Goal: Transaction & Acquisition: Purchase product/service

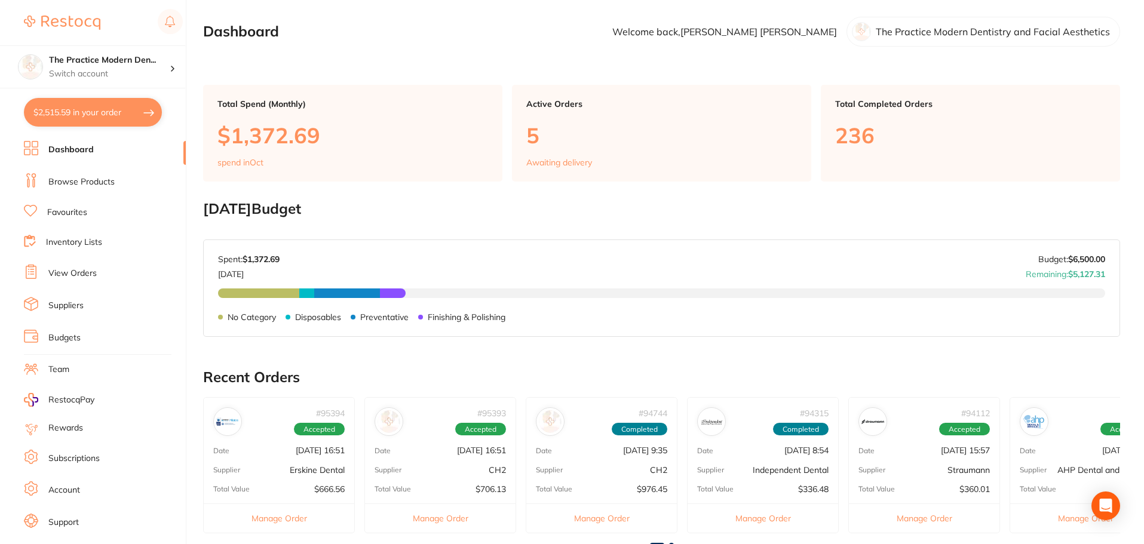
click at [96, 130] on section "The Practice Modern Den... Switch account The Practice Modern Dentistry and Fac…" at bounding box center [93, 272] width 186 height 544
click at [96, 125] on button "$2,515.59 in your order" at bounding box center [93, 112] width 138 height 29
checkbox input "true"
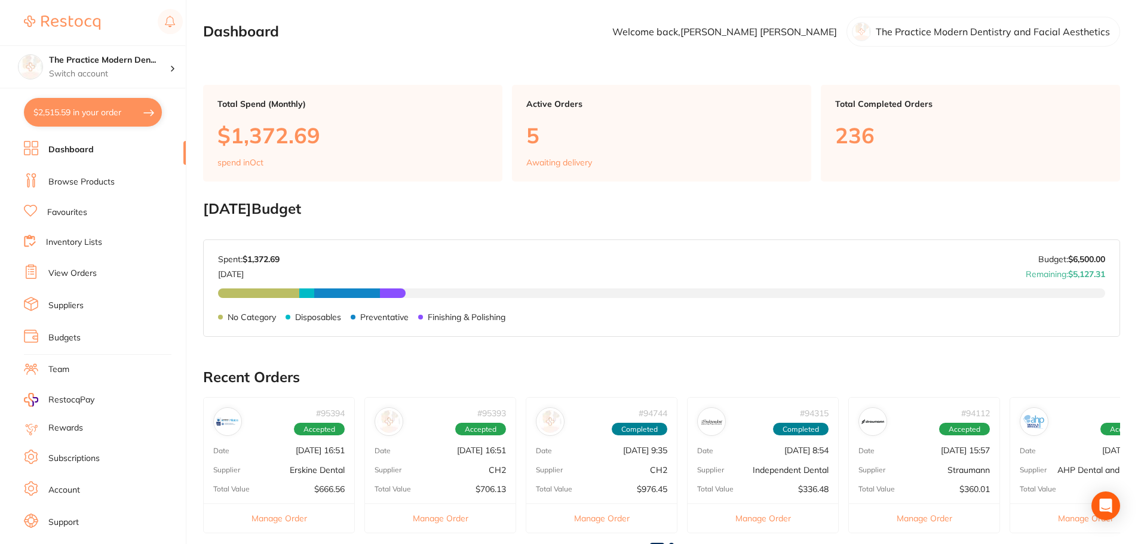
checkbox input "true"
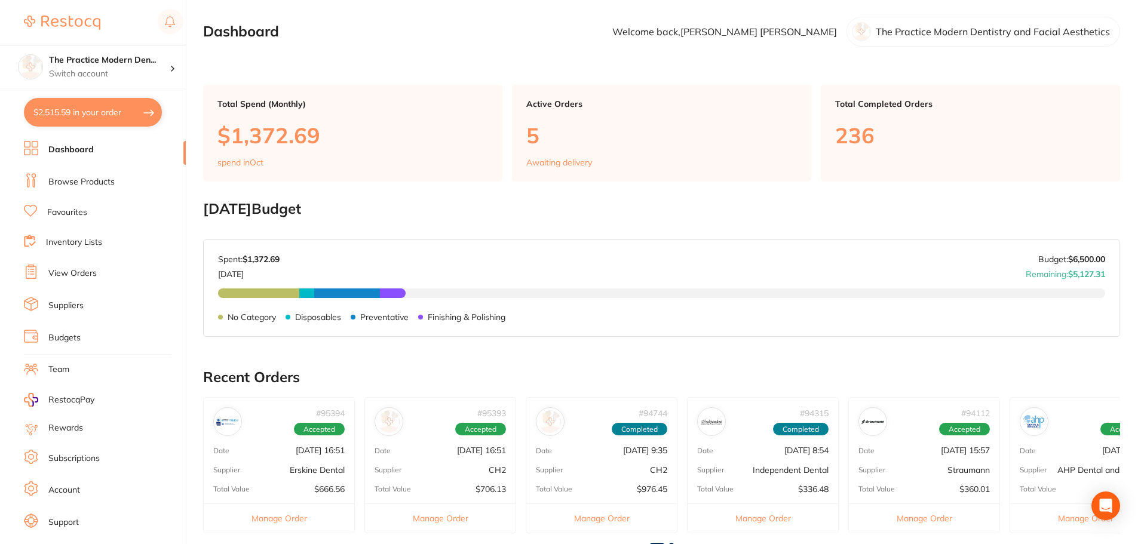
checkbox input "true"
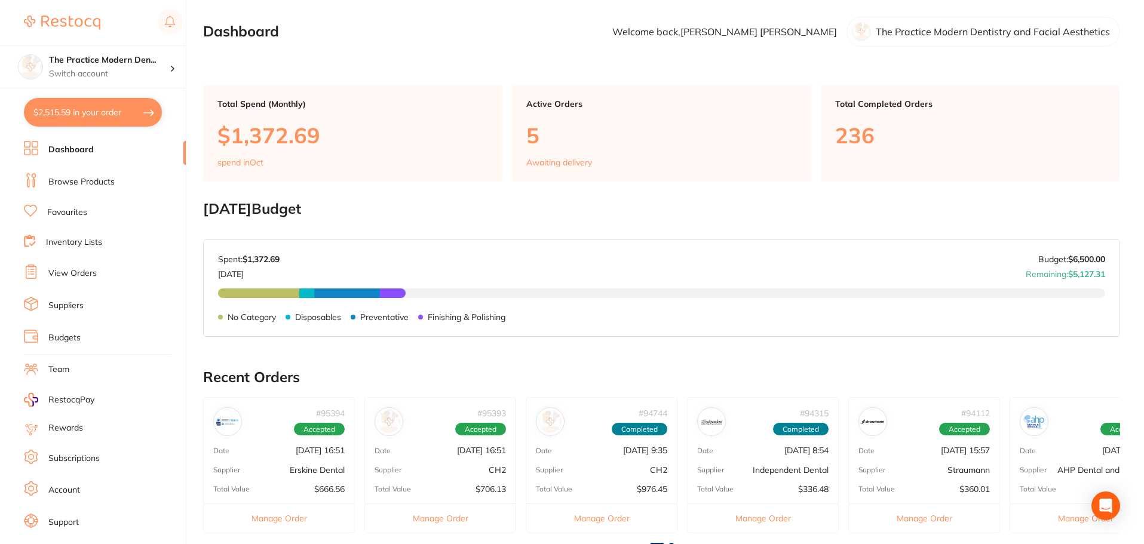
checkbox input "true"
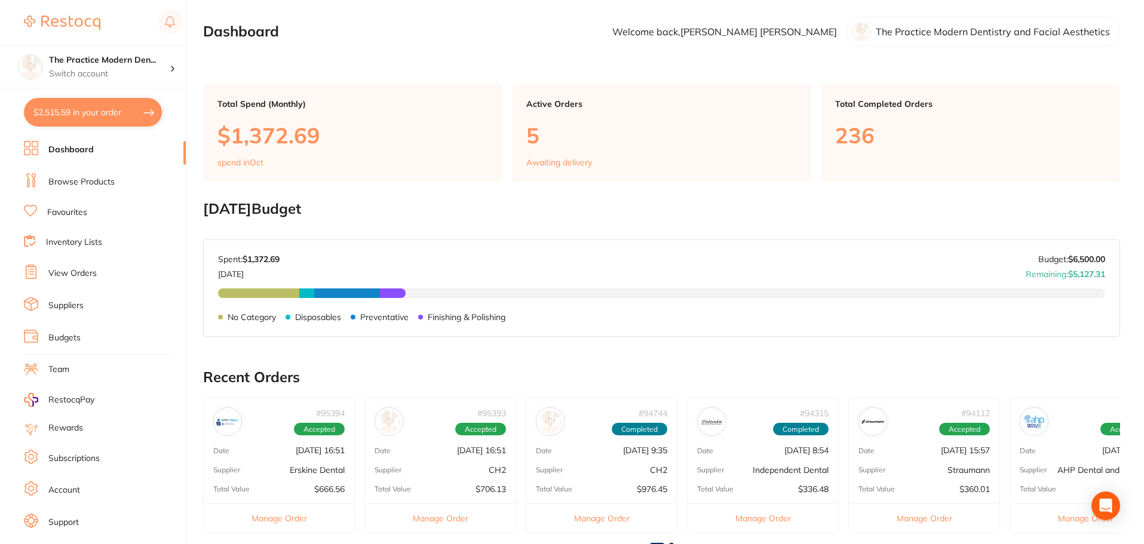
checkbox input "true"
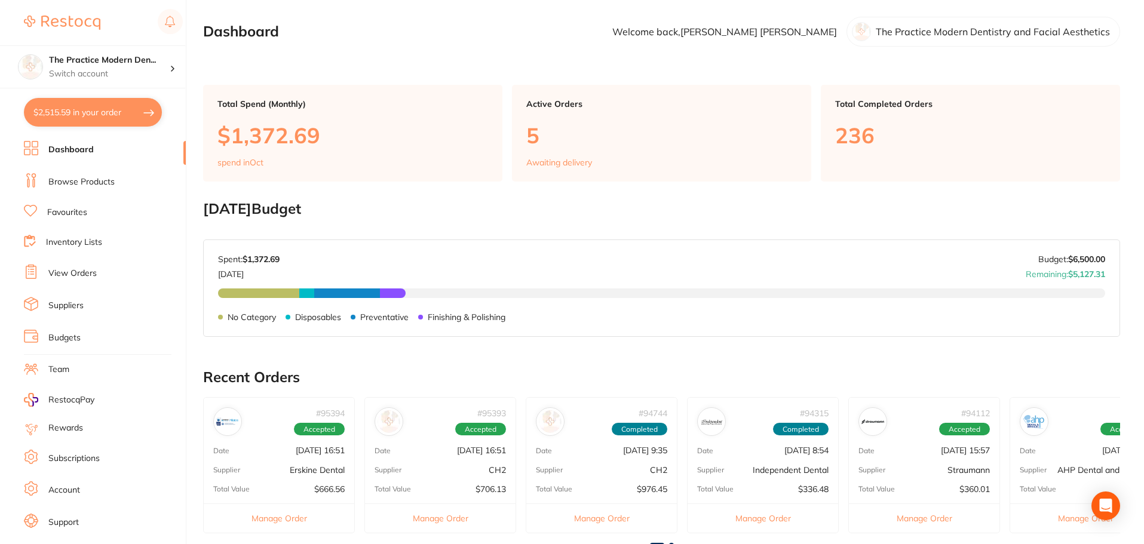
checkbox input "true"
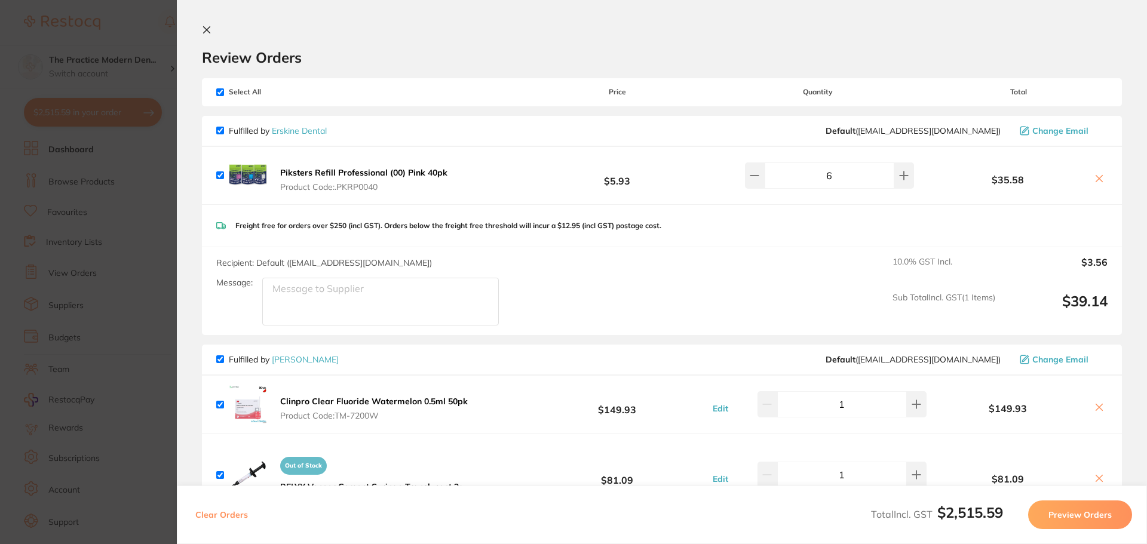
click at [296, 133] on link "Erskine Dental" at bounding box center [299, 130] width 55 height 11
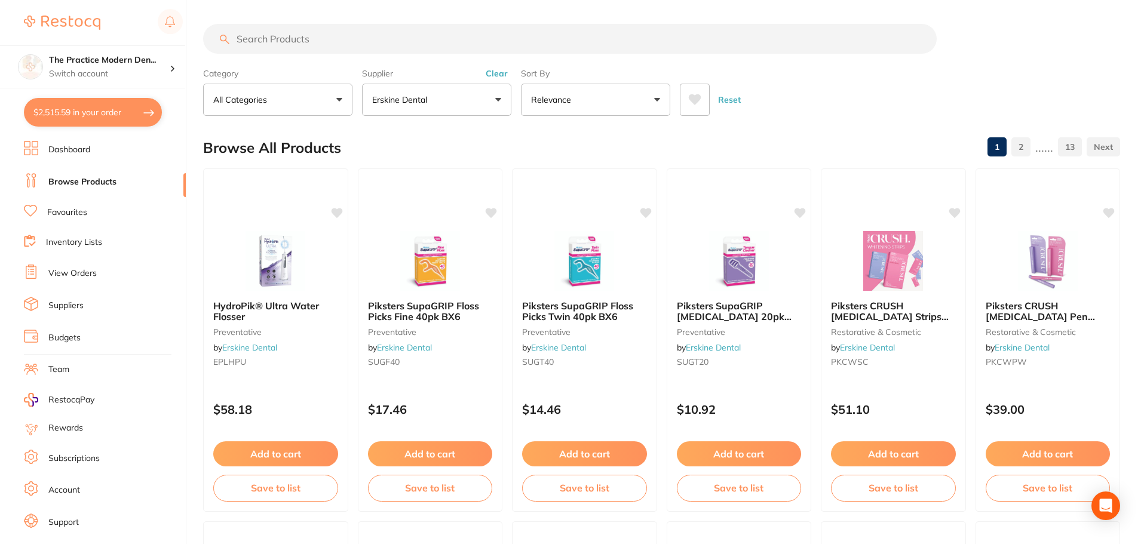
click at [76, 145] on link "Dashboard" at bounding box center [69, 150] width 42 height 12
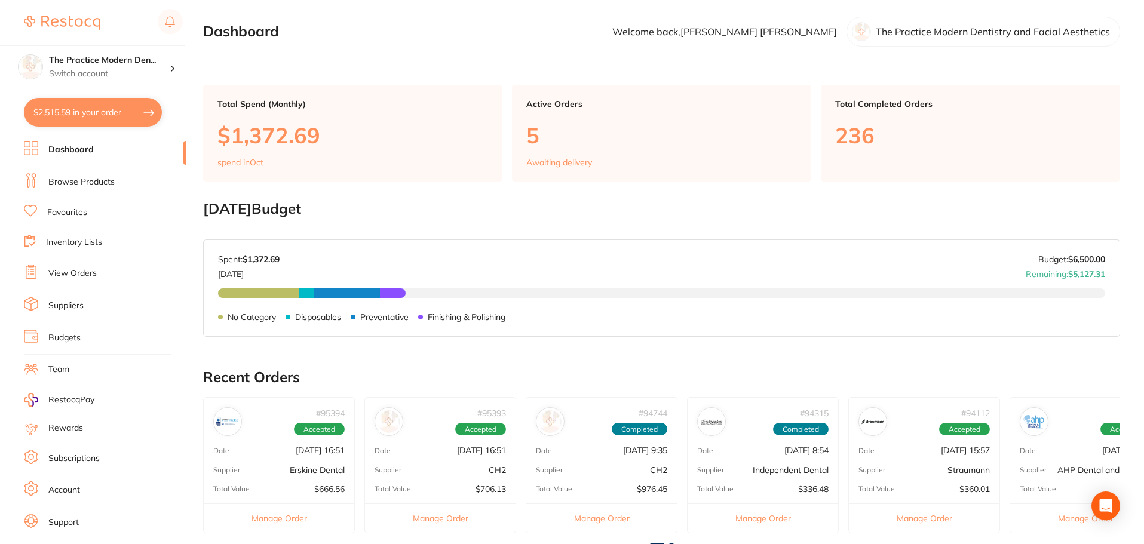
click at [78, 273] on link "View Orders" at bounding box center [72, 274] width 48 height 12
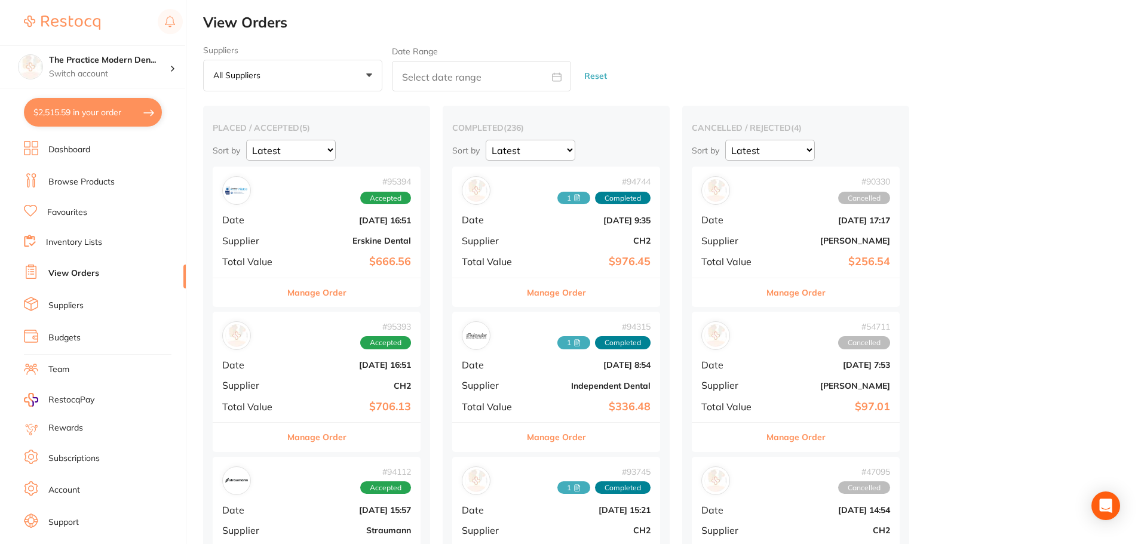
click at [357, 250] on div "# 95394 Accepted Date Oct 1 2025, 16:51 Supplier Erskine Dental Total Value $66…" at bounding box center [317, 222] width 208 height 111
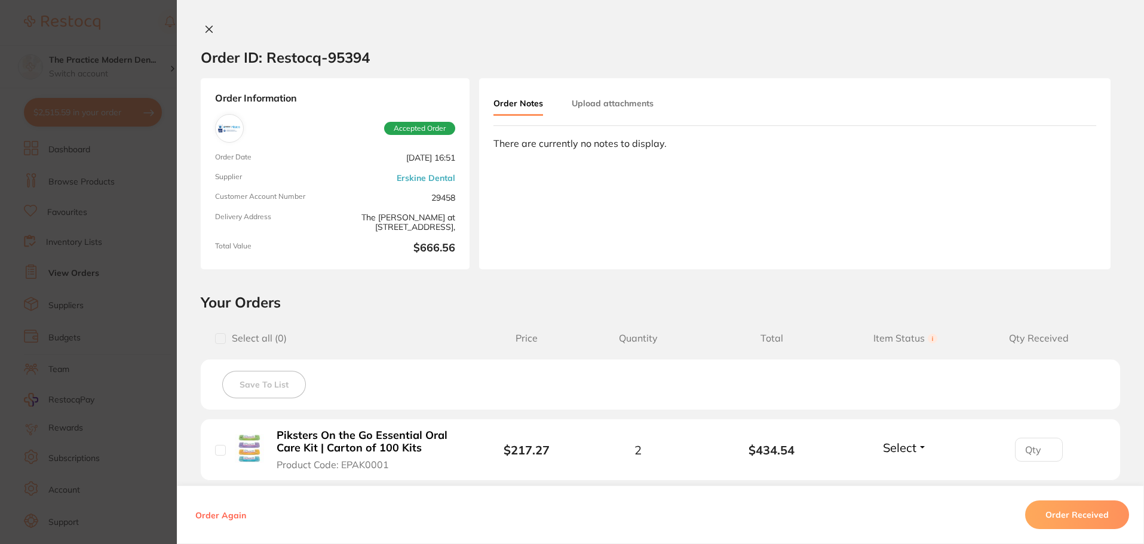
click at [204, 33] on icon at bounding box center [209, 29] width 10 height 10
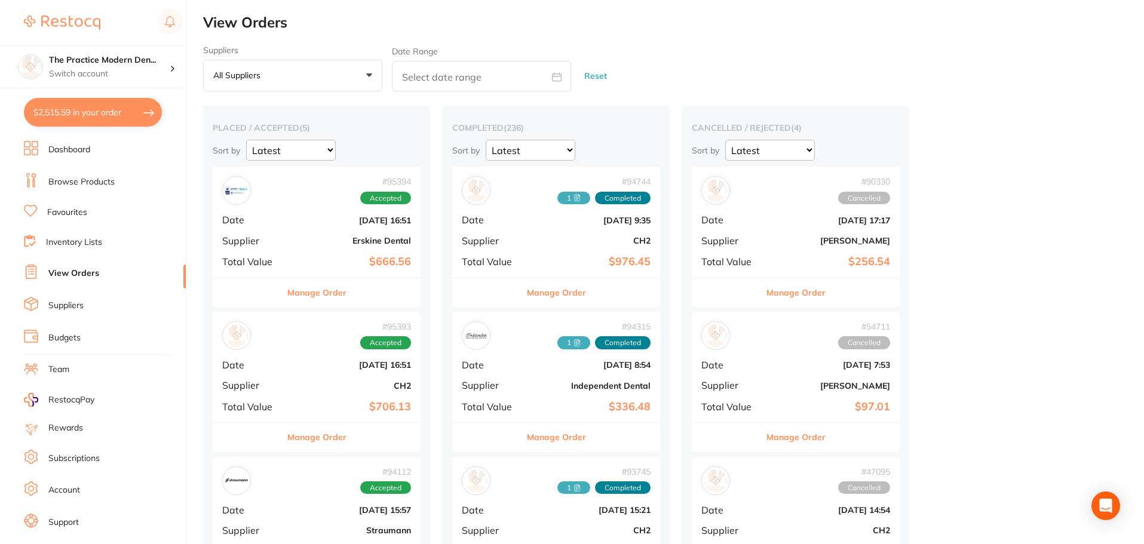
click at [103, 147] on li "Dashboard" at bounding box center [105, 150] width 162 height 18
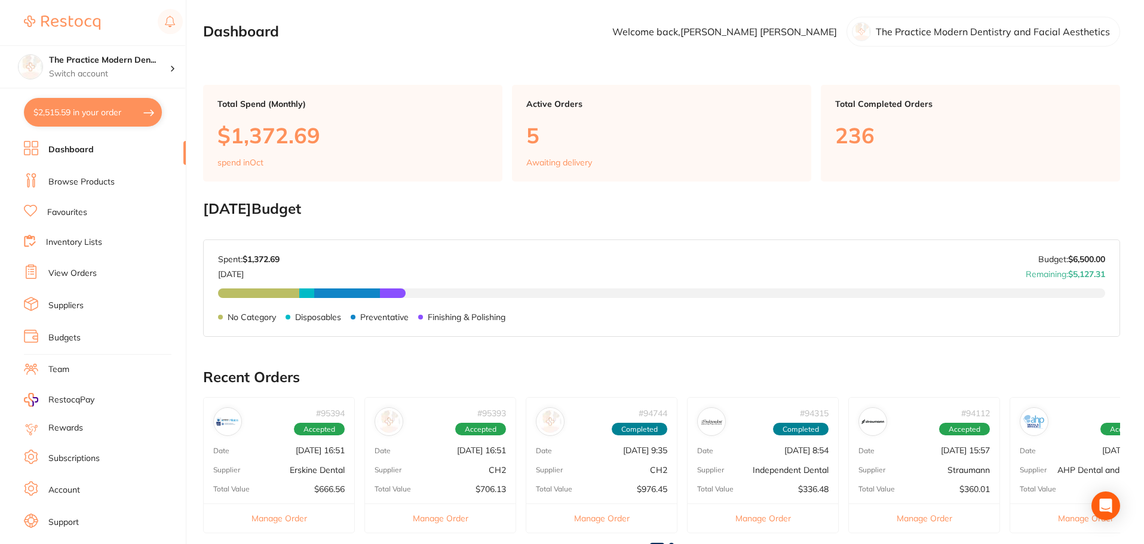
click at [105, 117] on button "$2,515.59 in your order" at bounding box center [93, 112] width 138 height 29
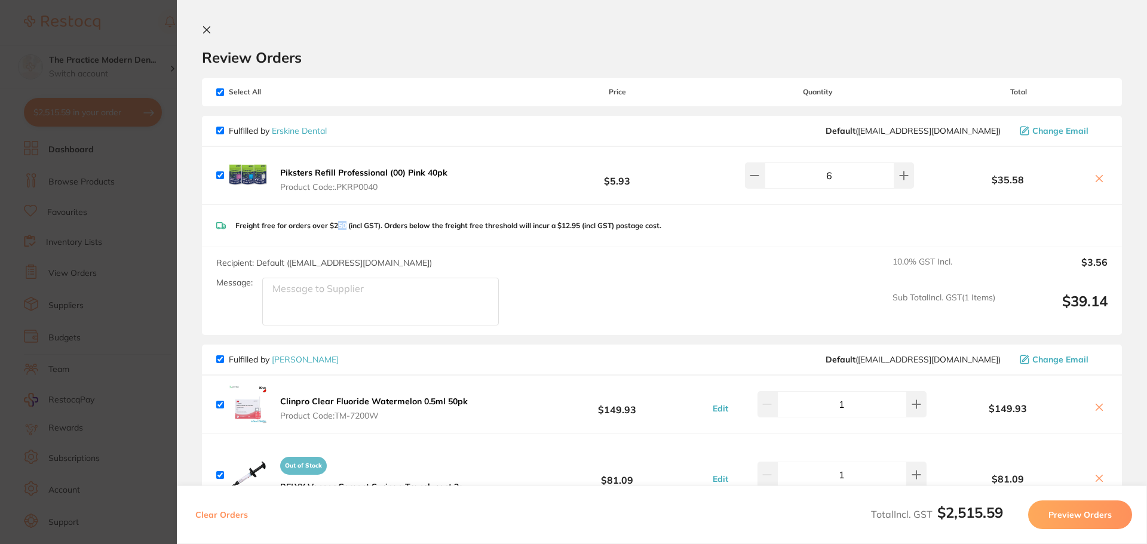
drag, startPoint x: 336, startPoint y: 227, endPoint x: 346, endPoint y: 227, distance: 9.6
click at [346, 227] on p "Freight free for orders over $250 (incl GST). Orders below the freight free thr…" at bounding box center [448, 226] width 426 height 8
click at [350, 226] on p "Freight free for orders over $250 (incl GST). Orders below the freight free thr…" at bounding box center [448, 226] width 426 height 8
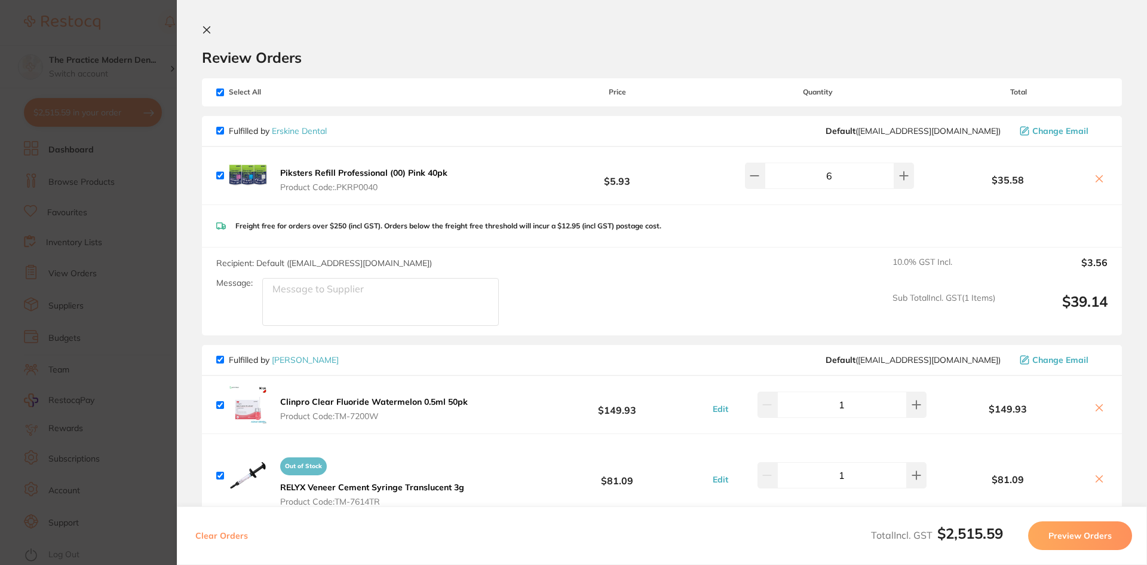
click at [106, 174] on section "Update RRP Set your pre negotiated price for this item. Item Agreed RRP (excl. …" at bounding box center [573, 282] width 1147 height 565
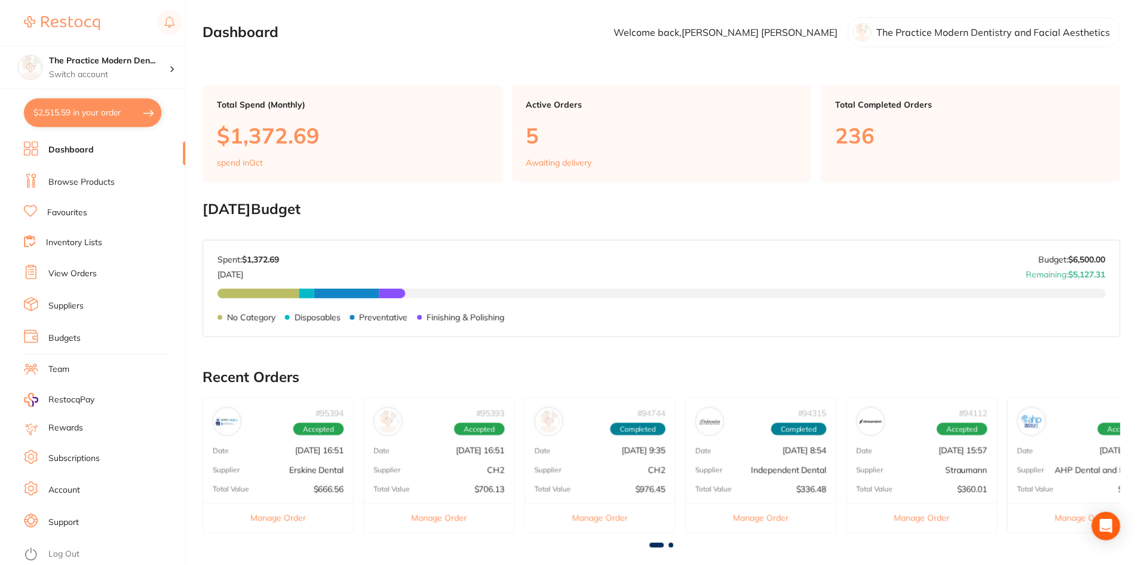
scroll to position [1, 0]
click at [68, 268] on link "View Orders" at bounding box center [72, 274] width 48 height 12
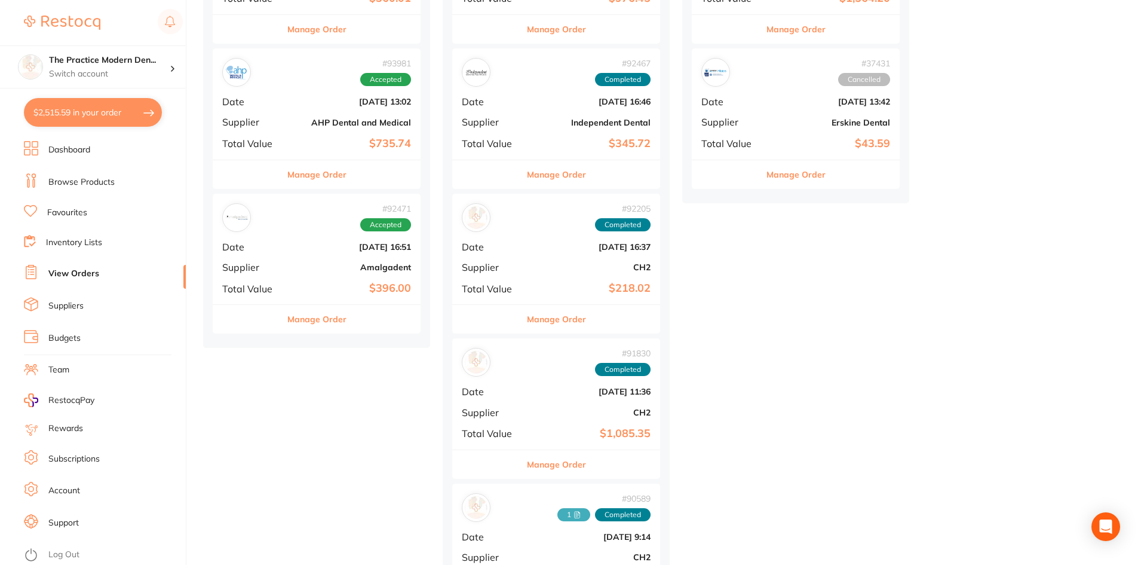
scroll to position [478, 0]
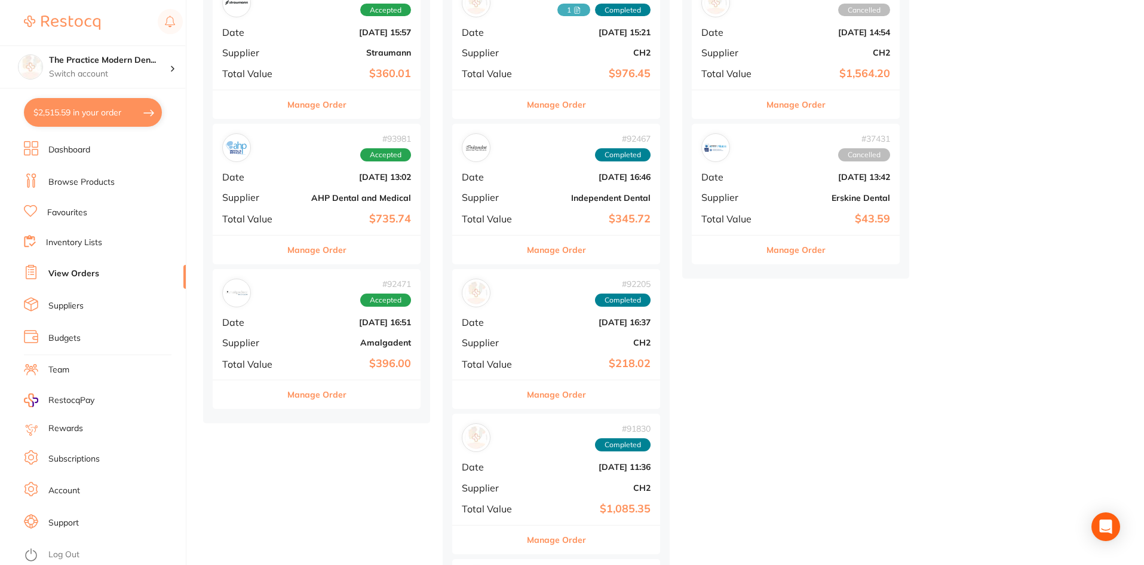
click at [544, 204] on div "# 92467 Completed Date Sept 2 2025, 16:46 Supplier Independent Dental Total Val…" at bounding box center [556, 179] width 208 height 111
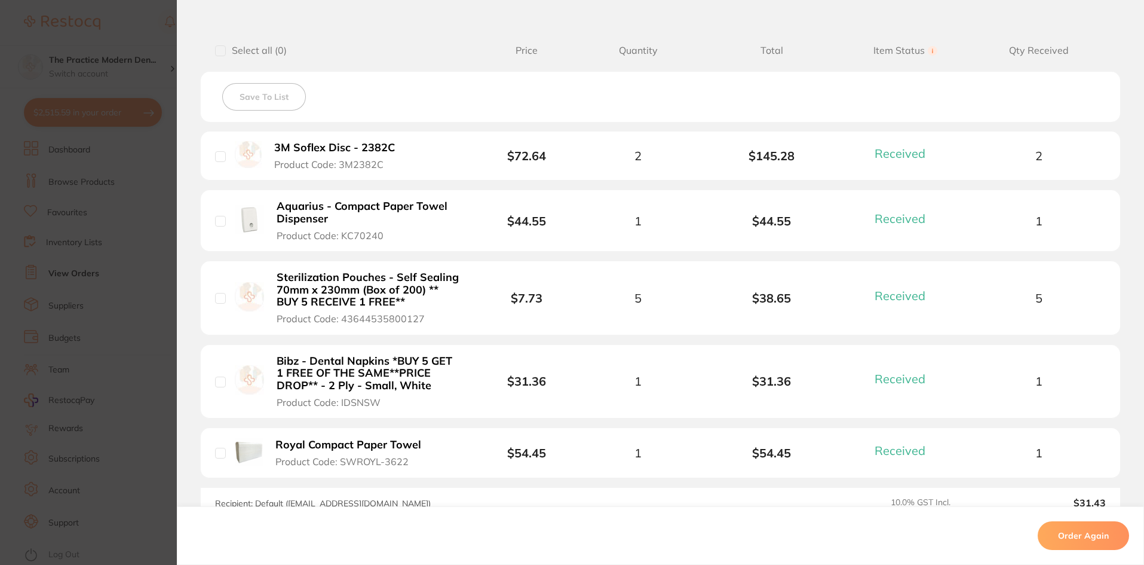
scroll to position [299, 0]
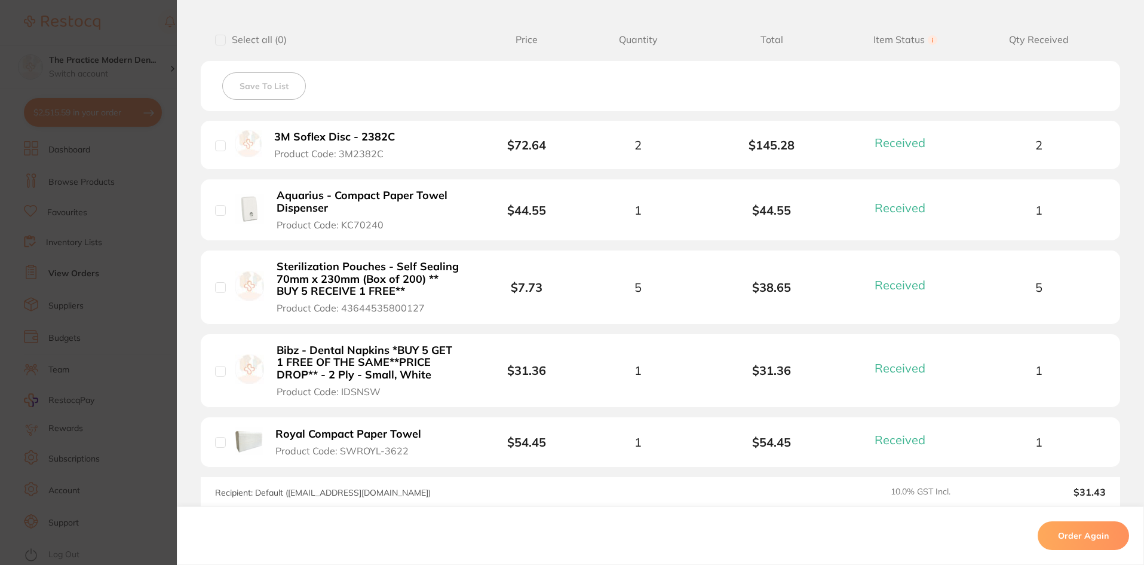
click at [116, 264] on section "Order ID: Restocq- 92467 Order Information 5 Received Completed Order Order Dat…" at bounding box center [572, 282] width 1144 height 565
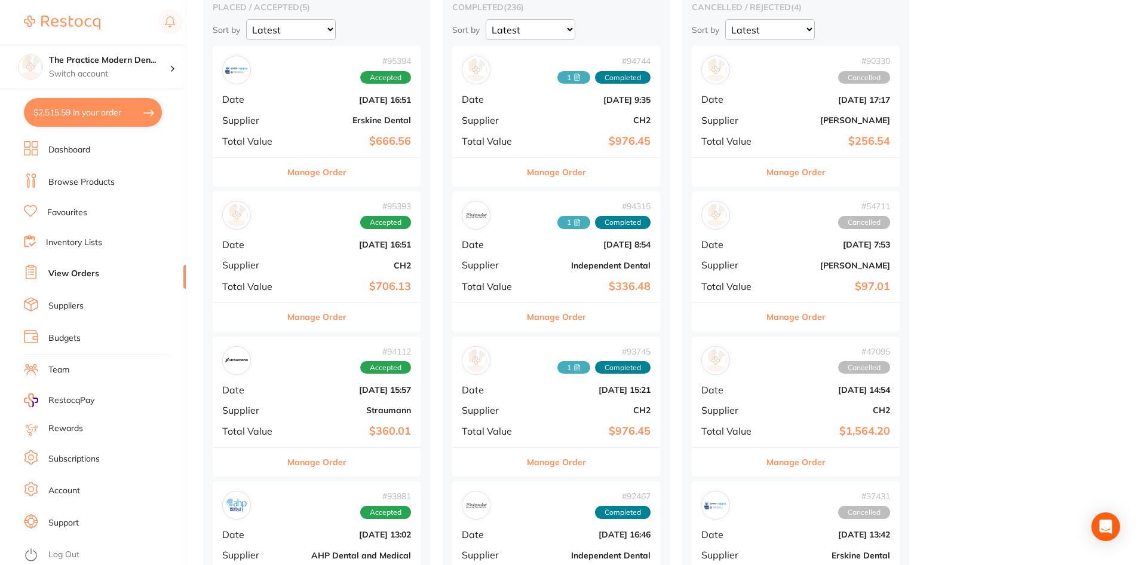
scroll to position [60, 0]
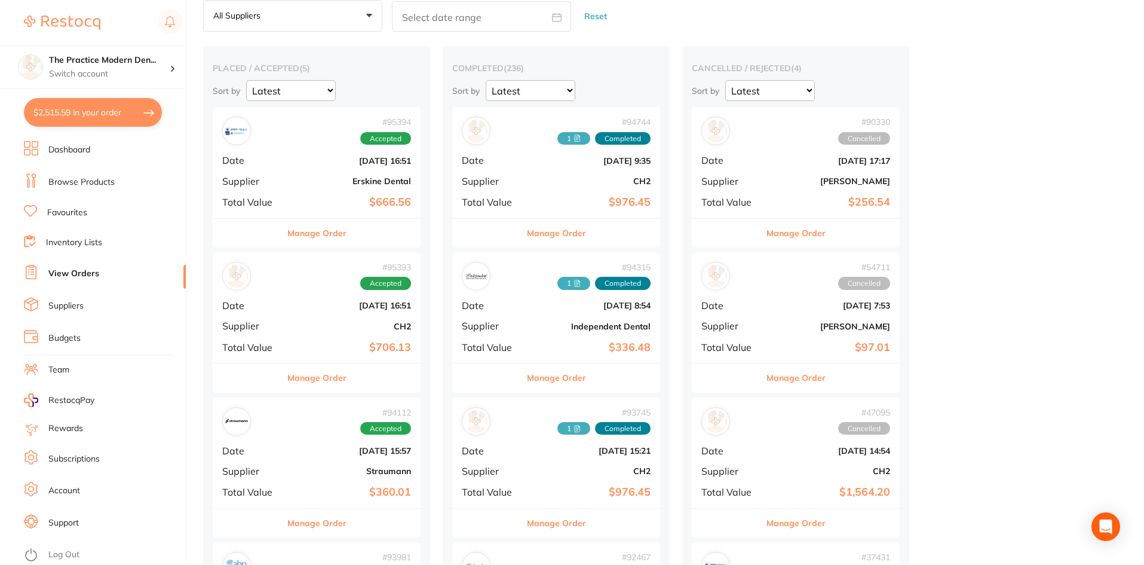
click at [75, 151] on link "Dashboard" at bounding box center [69, 150] width 42 height 12
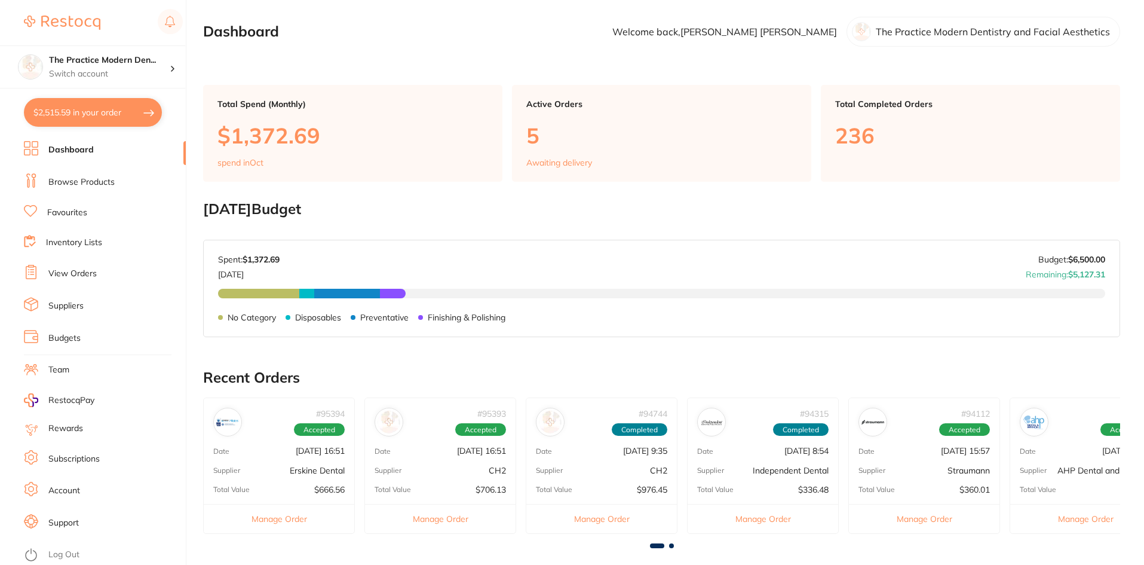
click at [86, 119] on button "$2,515.59 in your order" at bounding box center [93, 112] width 138 height 29
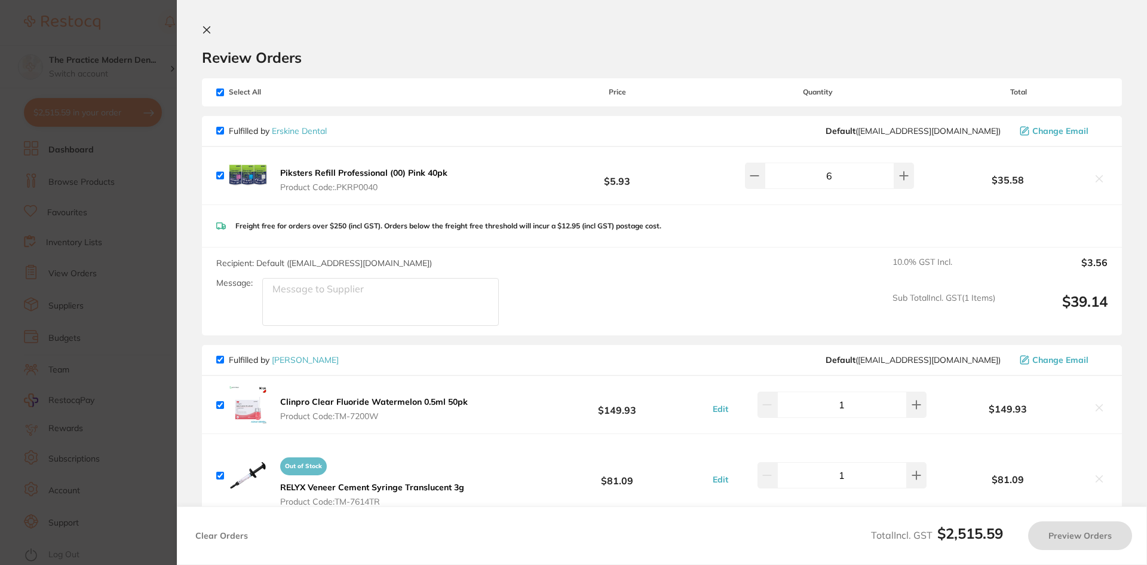
click at [66, 168] on section "Update RRP Set your pre negotiated price for this item. Item Agreed RRP (excl. …" at bounding box center [573, 282] width 1147 height 565
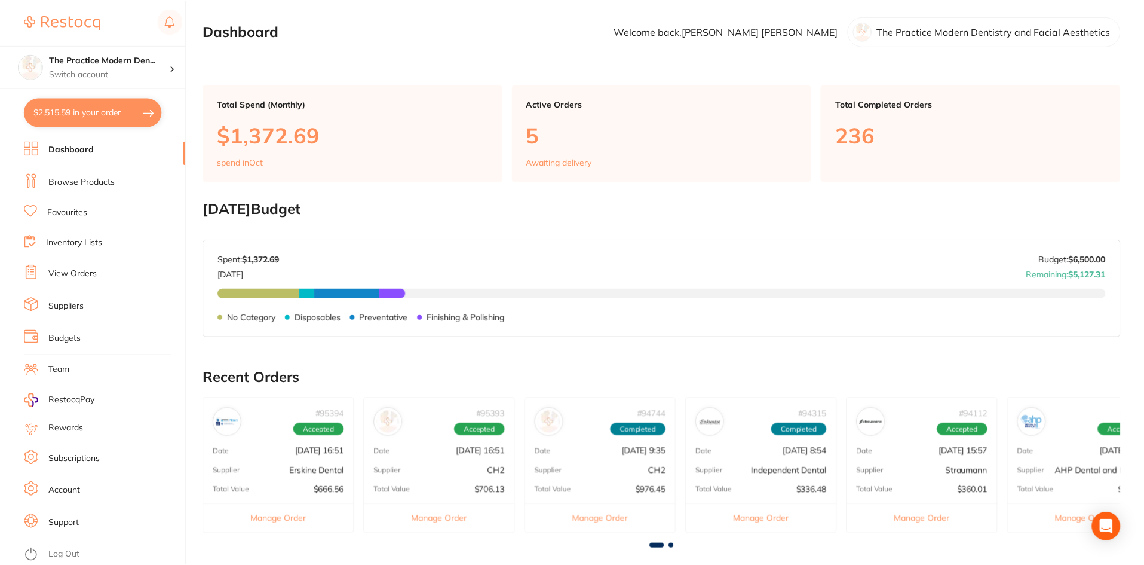
scroll to position [60, 0]
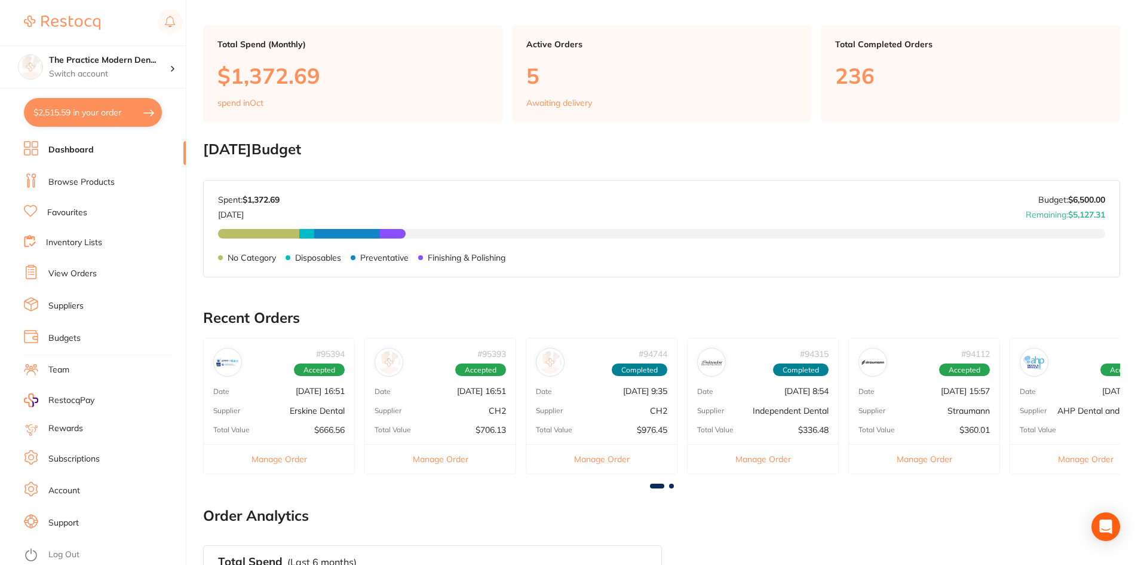
click at [88, 185] on link "Browse Products" at bounding box center [81, 182] width 66 height 12
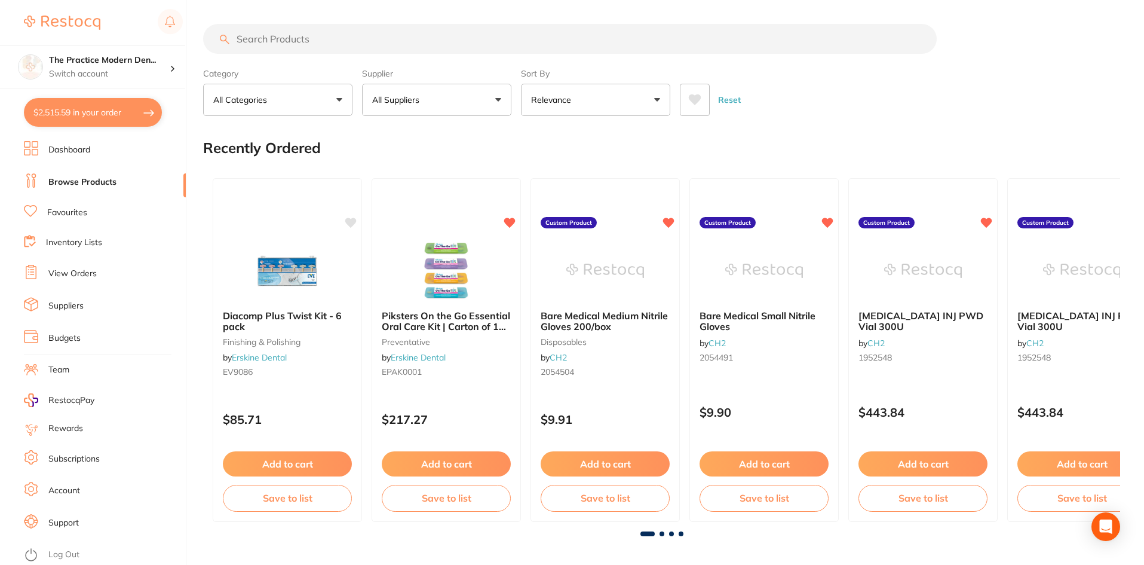
click at [325, 39] on input "search" at bounding box center [570, 39] width 734 height 30
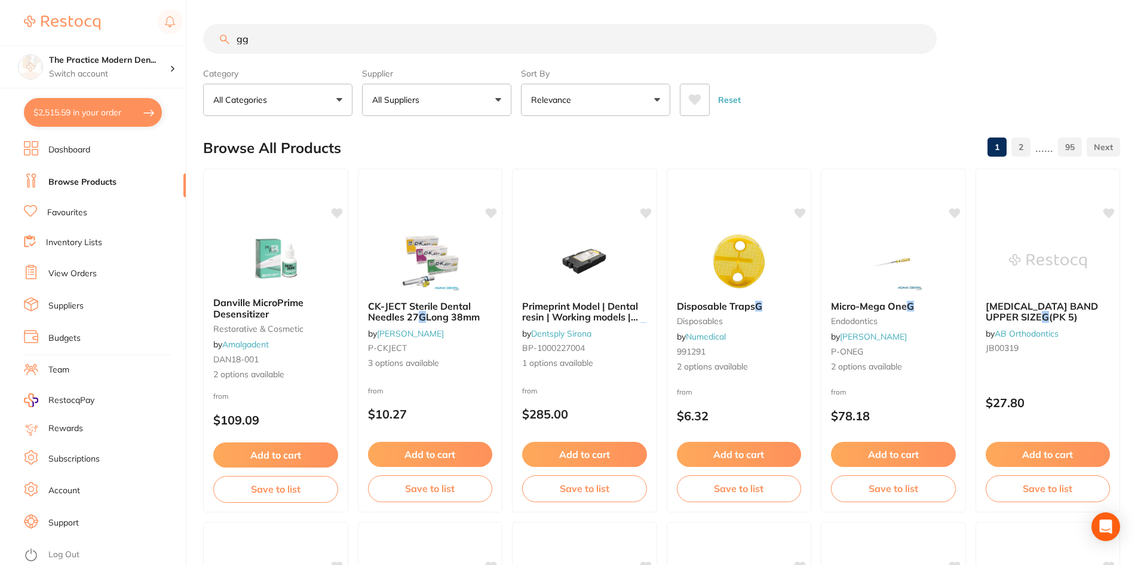
type input "g"
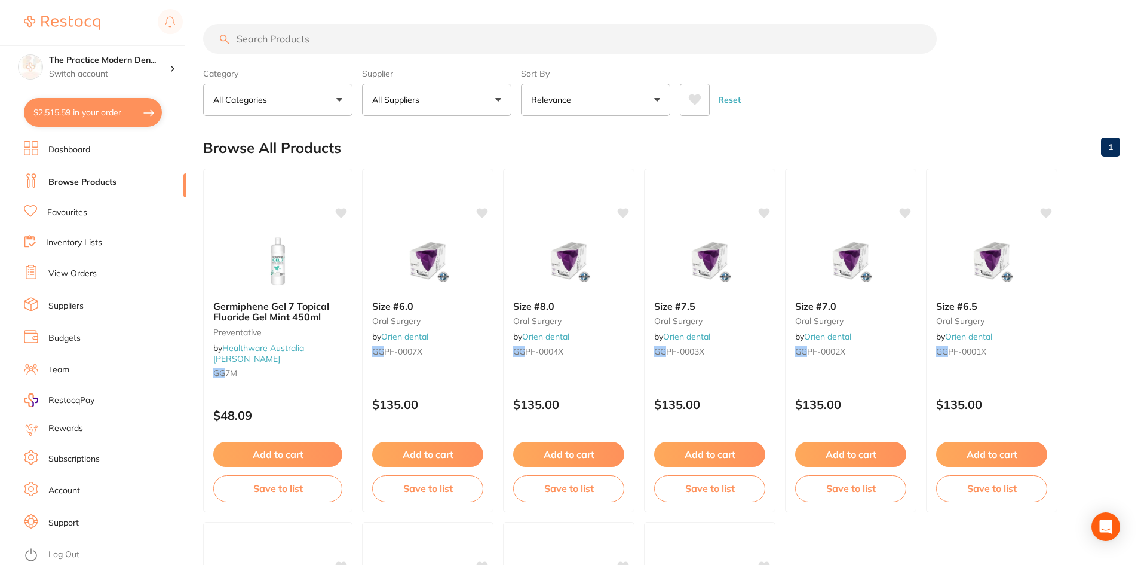
paste input "lindemann162"
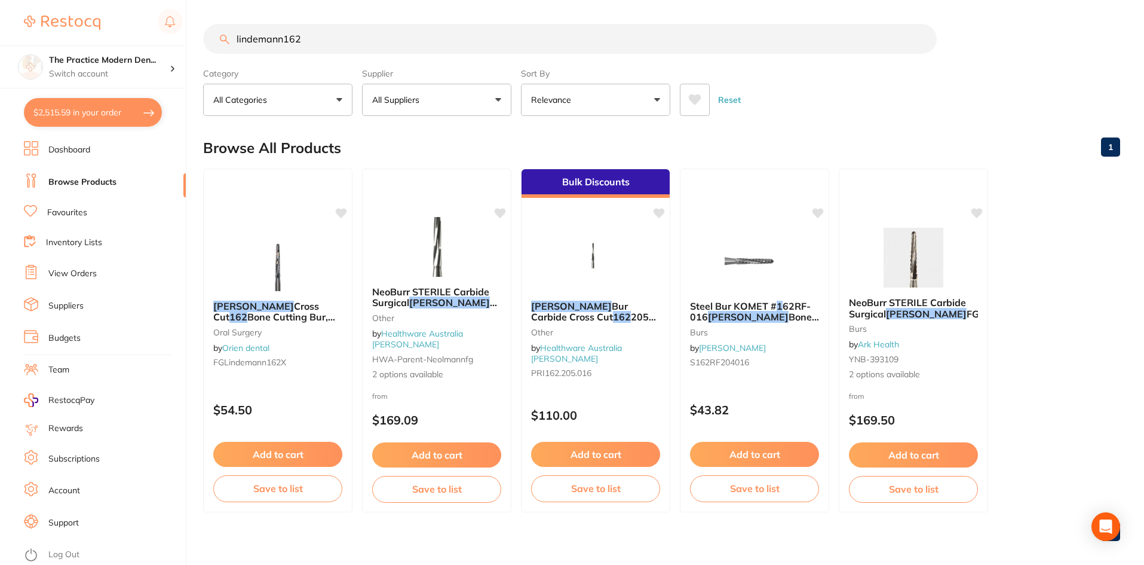
click at [235, 39] on input "lindemann162" at bounding box center [570, 39] width 734 height 30
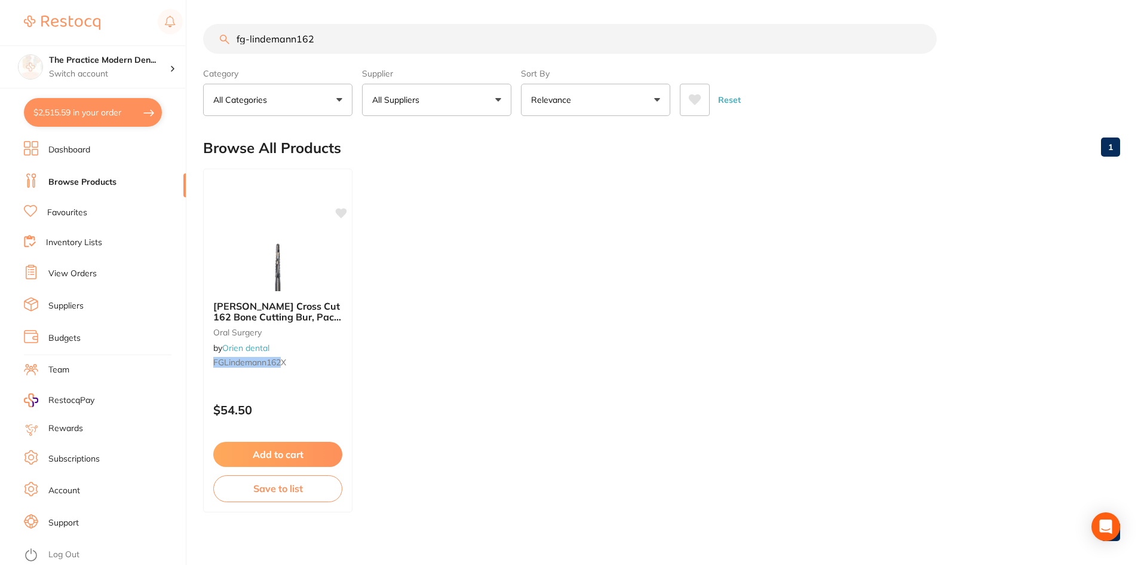
type input "fg-lindemann162"
click at [444, 257] on ul "Lindemann Cross Cut 162 Bone Cutting Bur, Pack 3 oral surgery by Orien dental F…" at bounding box center [661, 340] width 917 height 344
click at [325, 260] on div at bounding box center [277, 260] width 149 height 60
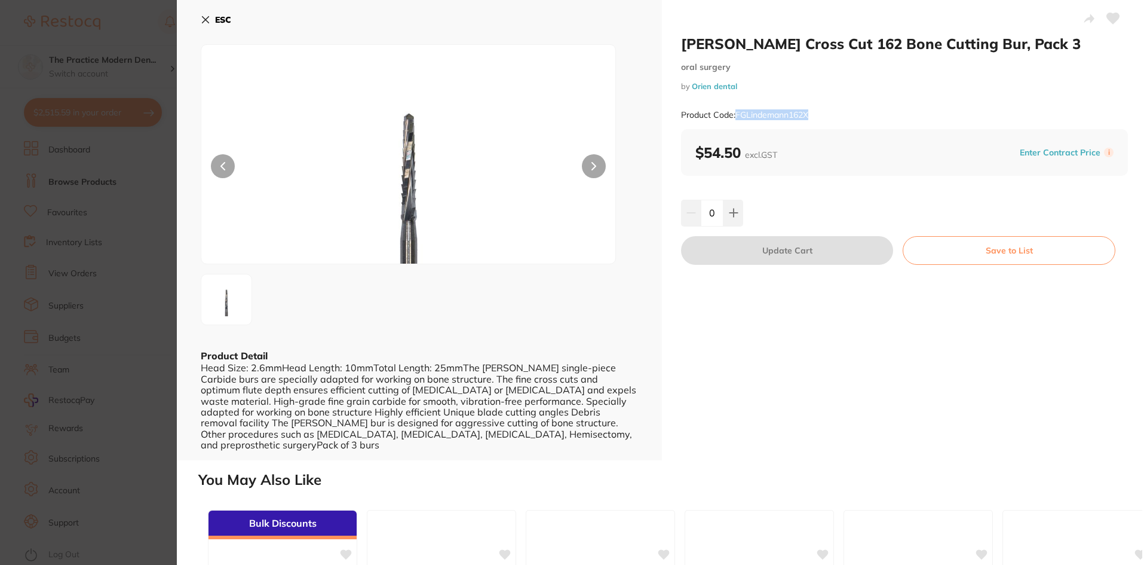
drag, startPoint x: 818, startPoint y: 115, endPoint x: 738, endPoint y: 118, distance: 80.1
click at [738, 118] on div "Product Code: FGLindemann162X" at bounding box center [904, 114] width 447 height 29
copy small "FGLindemann162X"
click at [734, 226] on button at bounding box center [733, 213] width 20 height 26
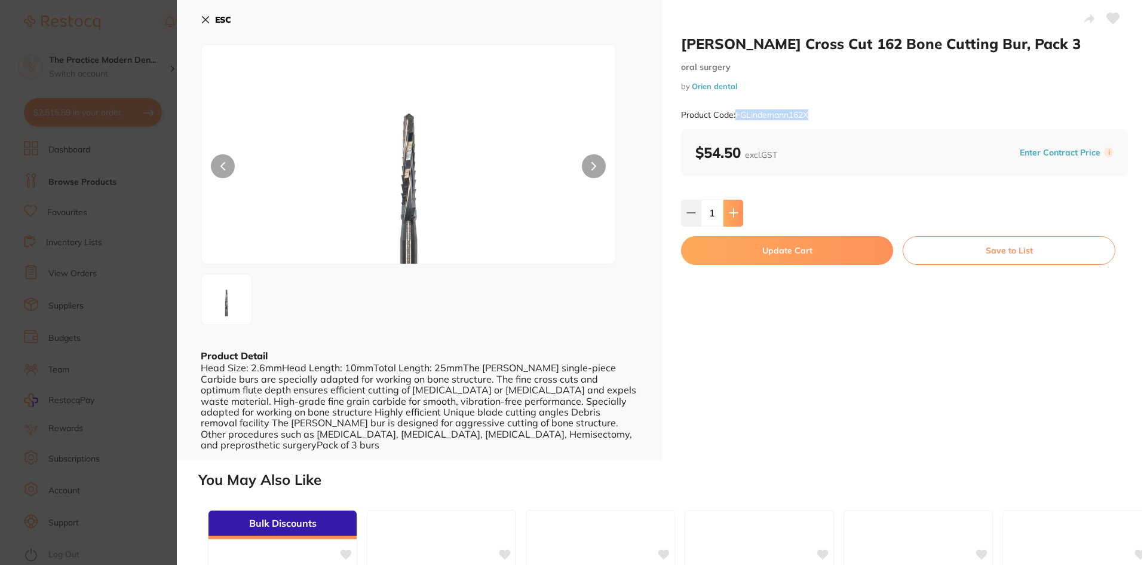
click at [733, 215] on icon at bounding box center [734, 213] width 10 height 10
type input "2"
click at [732, 251] on button "Update Cart" at bounding box center [787, 250] width 212 height 29
checkbox input "false"
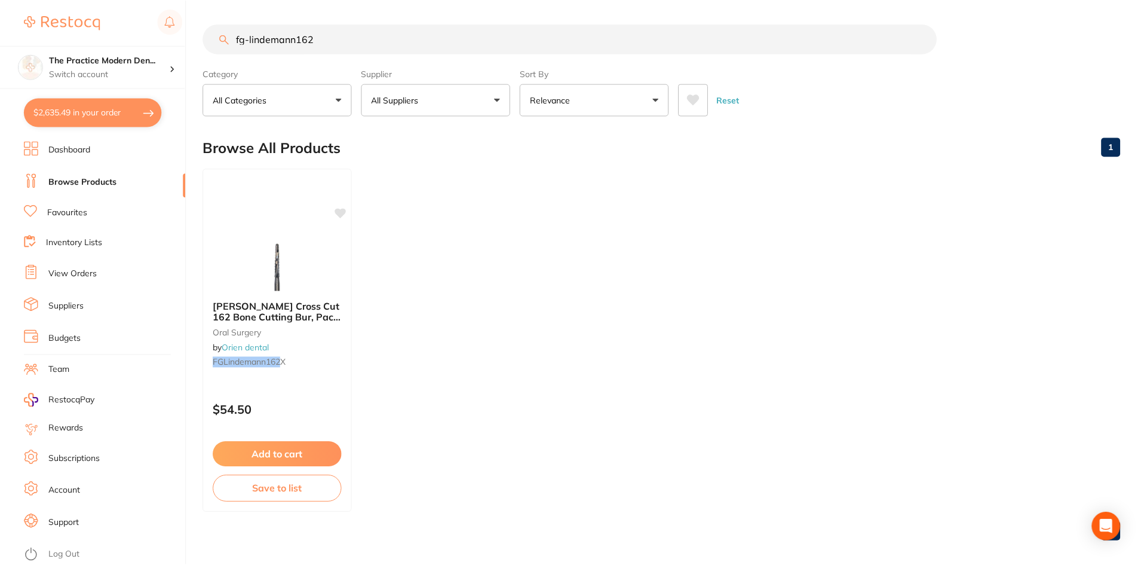
scroll to position [10, 0]
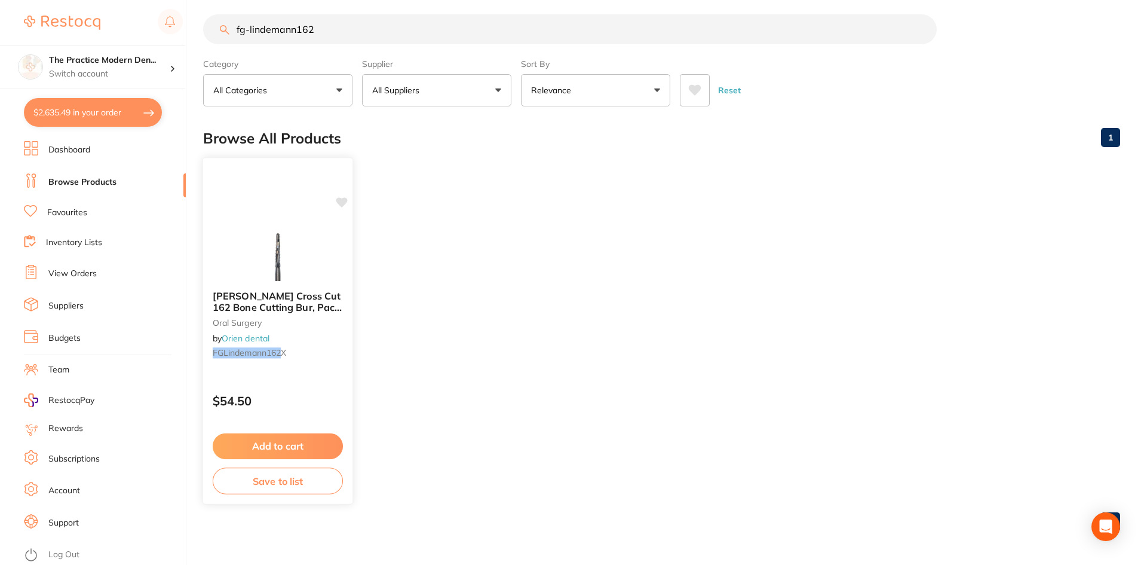
click at [280, 309] on span "[PERSON_NAME] Cross Cut 162 Bone Cutting Bur, Pack 3" at bounding box center [277, 307] width 129 height 34
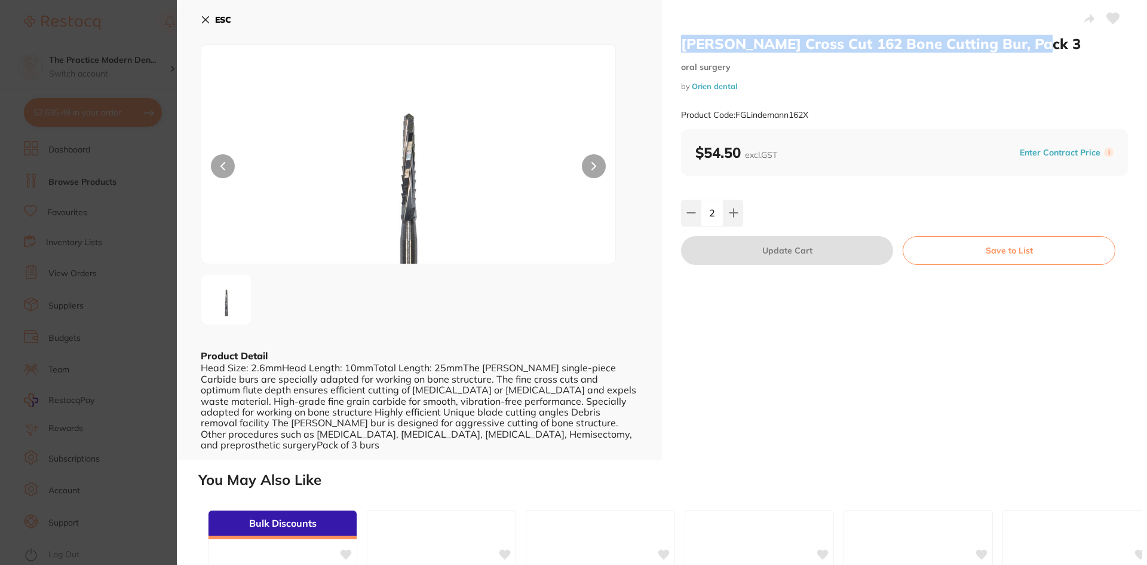
drag, startPoint x: 1051, startPoint y: 48, endPoint x: 680, endPoint y: 43, distance: 370.4
click at [681, 43] on h2 "[PERSON_NAME] Cross Cut 162 Bone Cutting Bur, Pack 3" at bounding box center [904, 44] width 447 height 18
copy h2 "[PERSON_NAME] Cross Cut 162 Bone Cutting Bur, Pack 3"
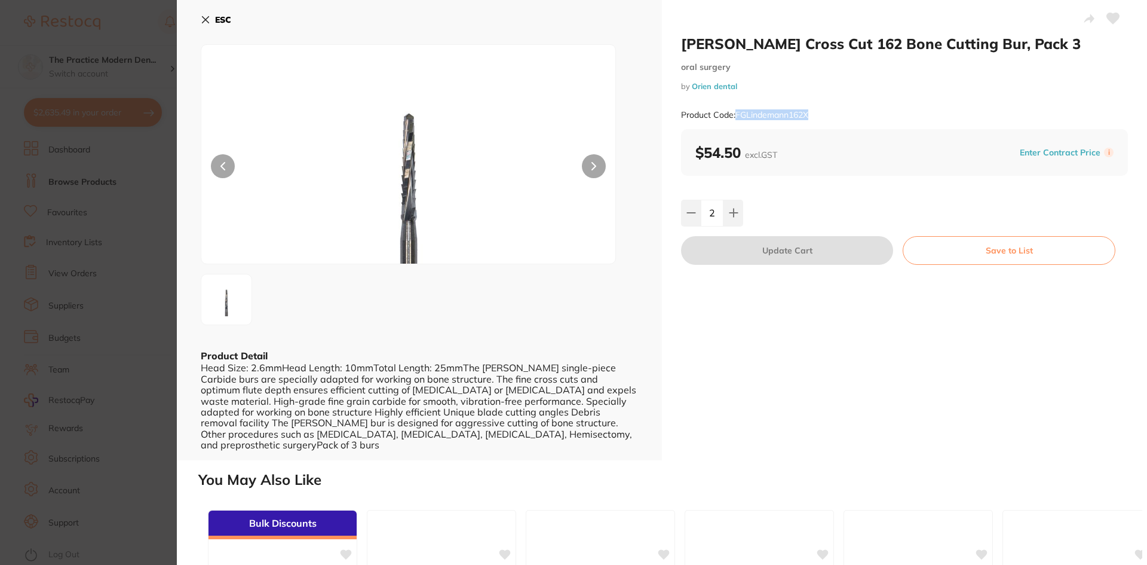
drag, startPoint x: 827, startPoint y: 111, endPoint x: 737, endPoint y: 113, distance: 89.6
click at [737, 113] on div "Product Code: FGLindemann162X" at bounding box center [904, 114] width 447 height 29
copy small "FGLindemann162X"
click at [202, 19] on icon at bounding box center [206, 20] width 10 height 10
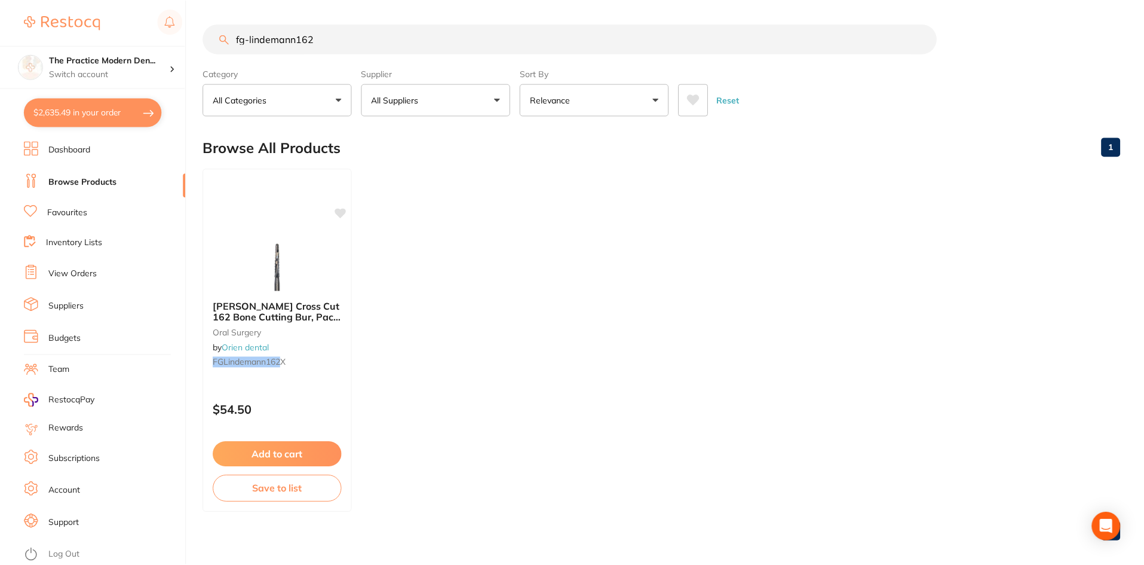
scroll to position [10, 0]
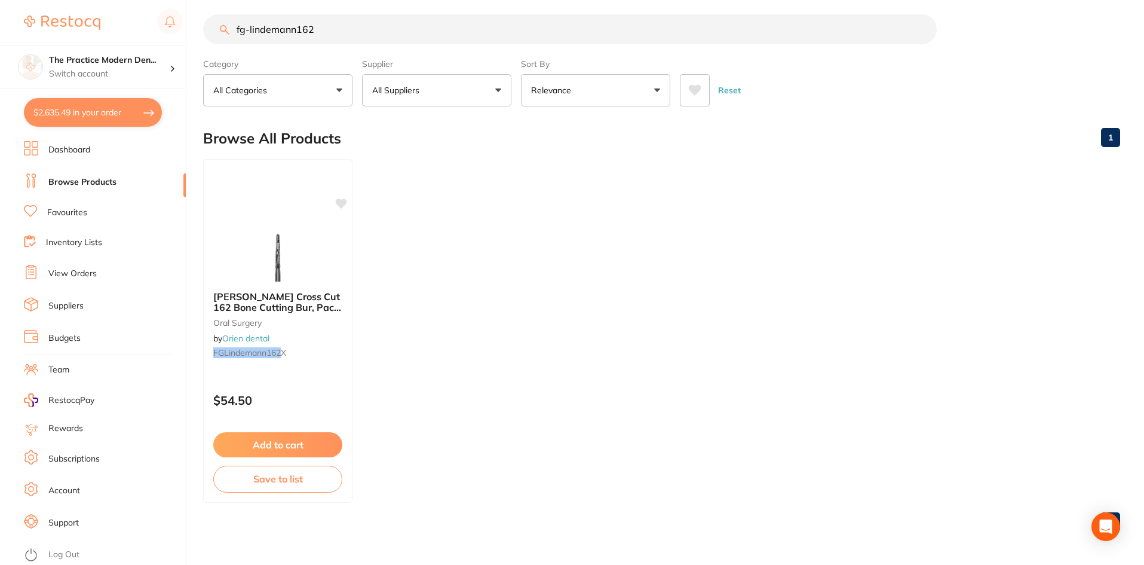
drag, startPoint x: 351, startPoint y: 31, endPoint x: 237, endPoint y: 24, distance: 113.7
click at [237, 24] on input "fg-lindemann162" at bounding box center [570, 29] width 734 height 30
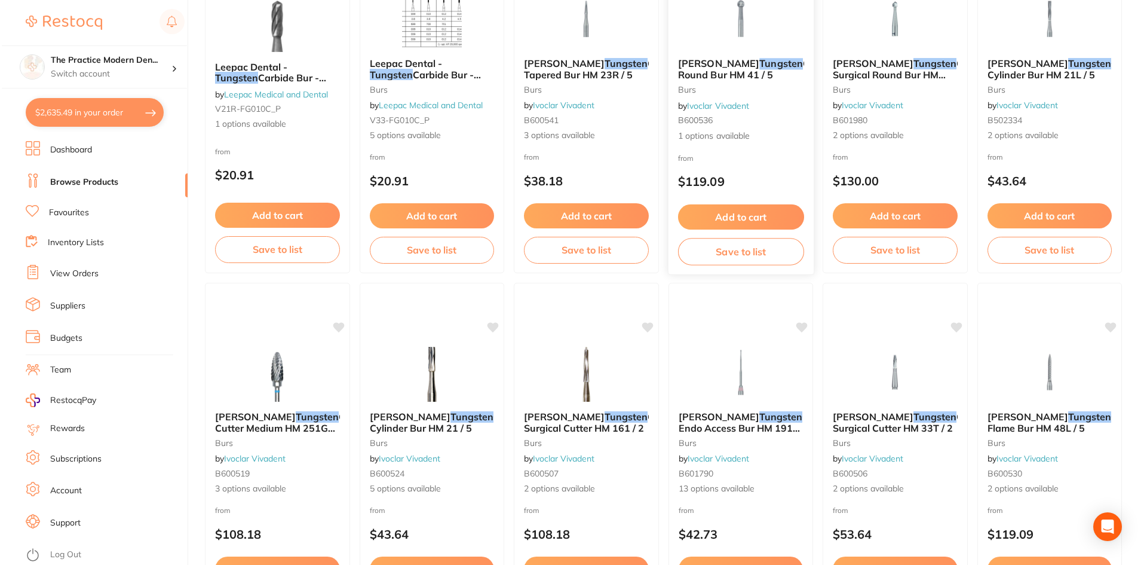
scroll to position [0, 0]
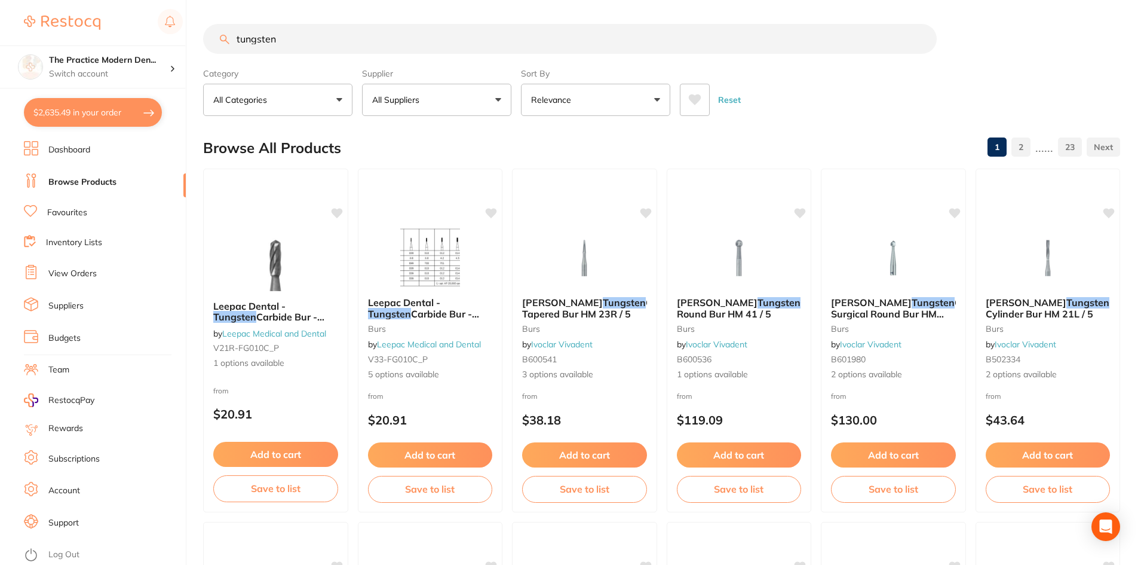
click at [360, 34] on input "tungsten" at bounding box center [570, 39] width 734 height 30
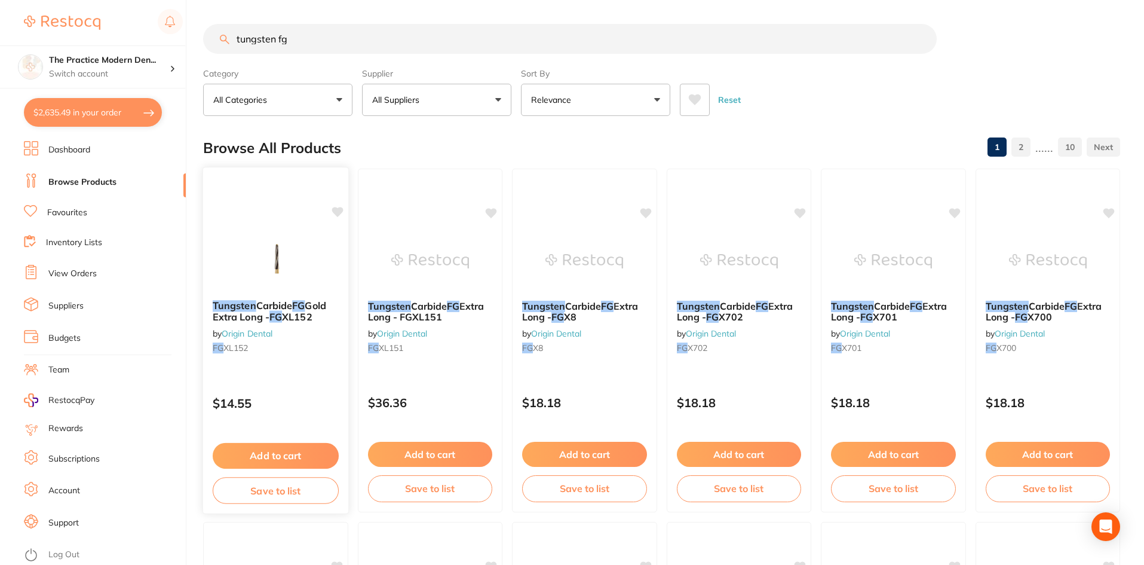
type input "tungsten fg"
click at [285, 262] on img at bounding box center [276, 260] width 78 height 60
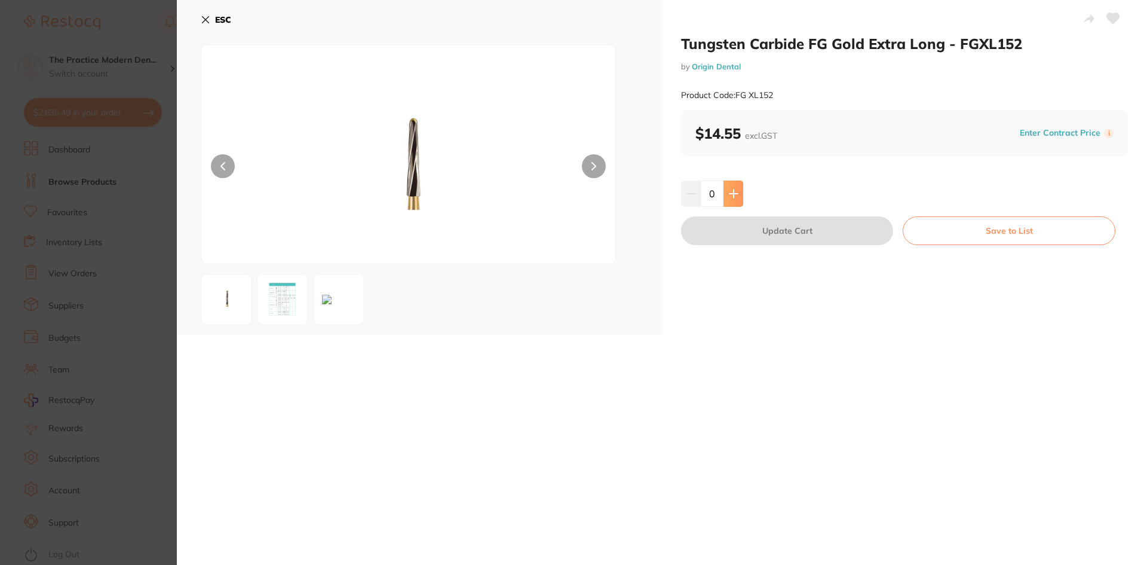
click at [738, 195] on button at bounding box center [733, 193] width 20 height 26
type input "1"
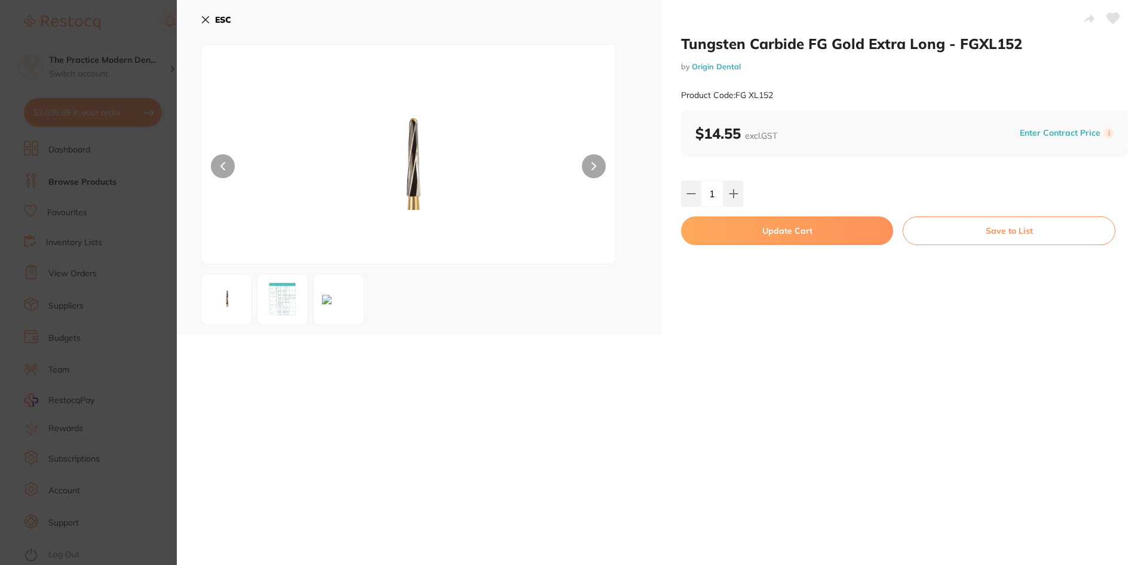
click at [750, 226] on button "Update Cart" at bounding box center [787, 230] width 212 height 29
